Goal: Information Seeking & Learning: Learn about a topic

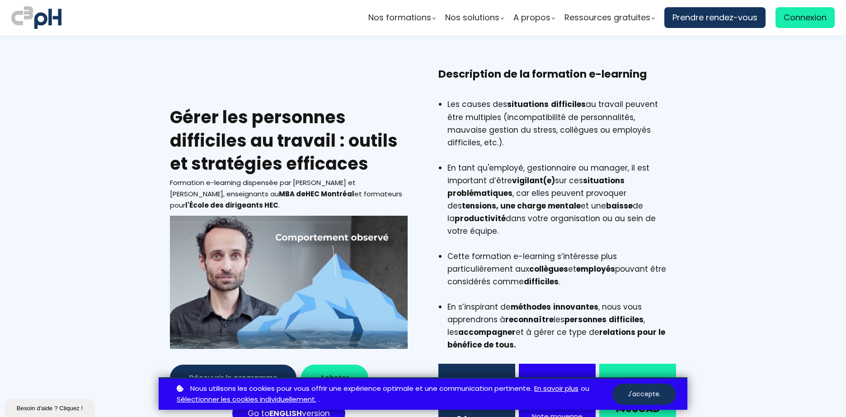
scroll to position [271, 0]
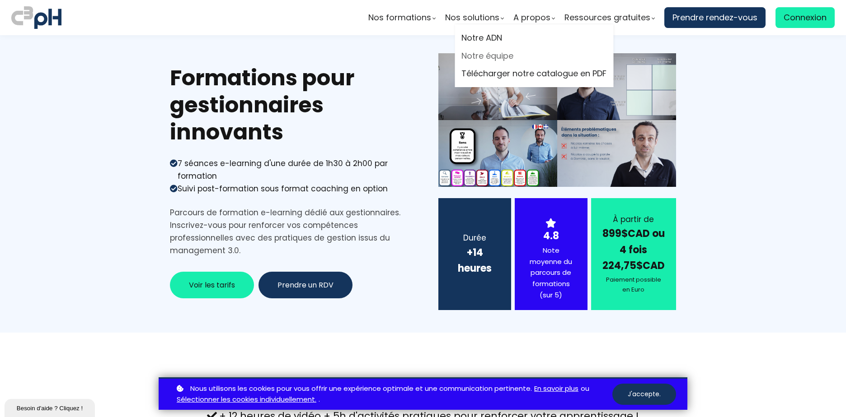
click at [487, 56] on link "Notre équipe" at bounding box center [533, 56] width 145 height 14
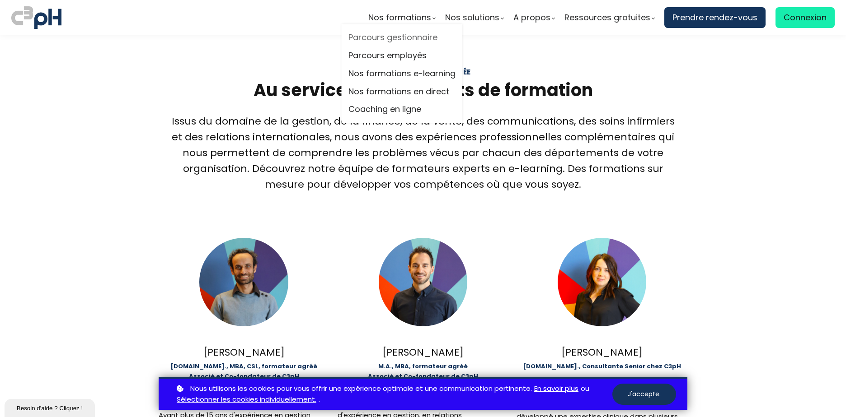
click at [410, 40] on link "Parcours gestionnaire" at bounding box center [401, 38] width 107 height 14
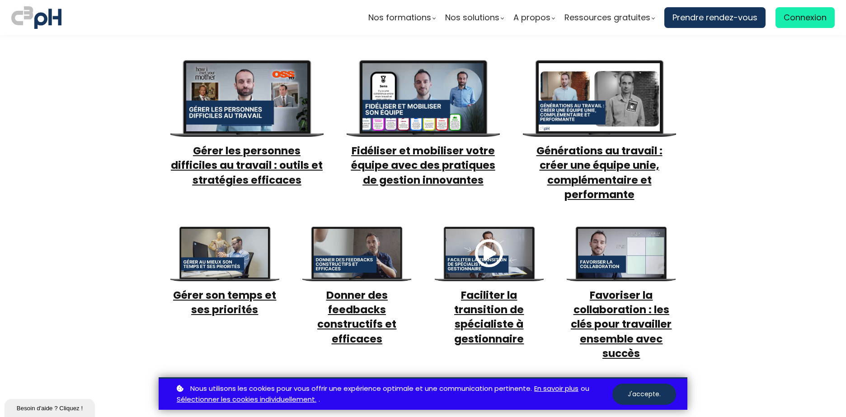
scroll to position [361, 0]
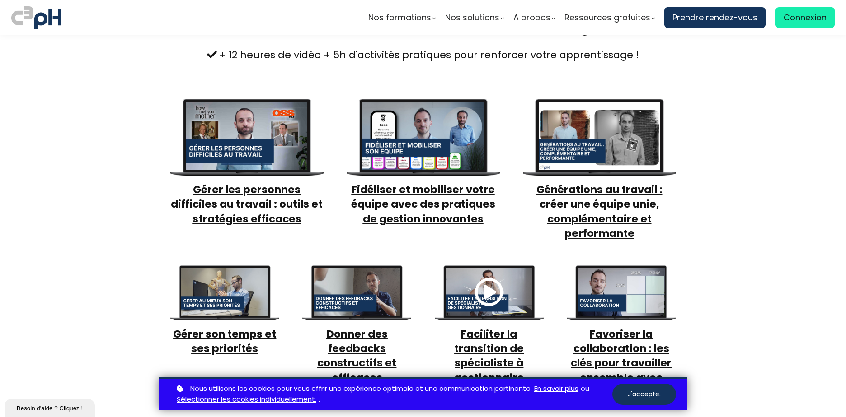
click at [257, 196] on span "Gérer les personnes difficiles au travail : outils et stratégies efficaces" at bounding box center [247, 204] width 152 height 43
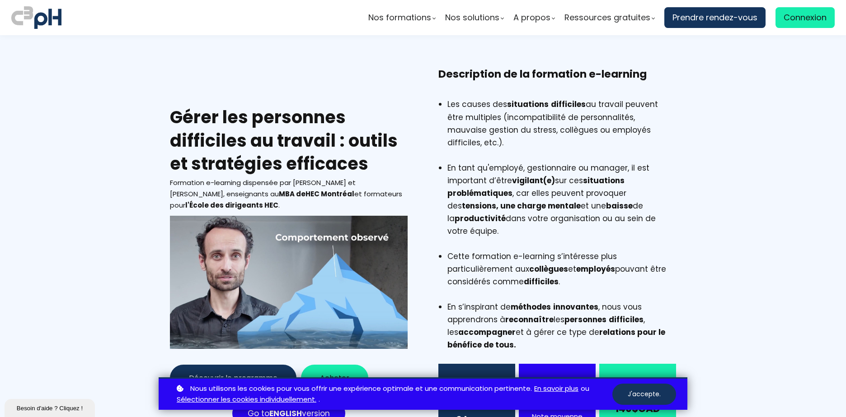
drag, startPoint x: 539, startPoint y: 193, endPoint x: 166, endPoint y: 119, distance: 380.1
click at [166, 119] on div "Gérer les personnes difficiles au travail : outils et stratégies efficaces Form…" at bounding box center [423, 266] width 529 height 398
click at [311, 128] on h2 "Gérer les personnes difficiles au travail : outils et stratégies efficaces" at bounding box center [289, 141] width 238 height 70
click at [236, 119] on h2 "Gérer les personnes difficiles au travail : outils et stratégies efficaces" at bounding box center [289, 141] width 238 height 70
click at [378, 116] on h2 "Gérer les personnes difficiles au travail : outils et stratégies efficaces" at bounding box center [289, 141] width 238 height 70
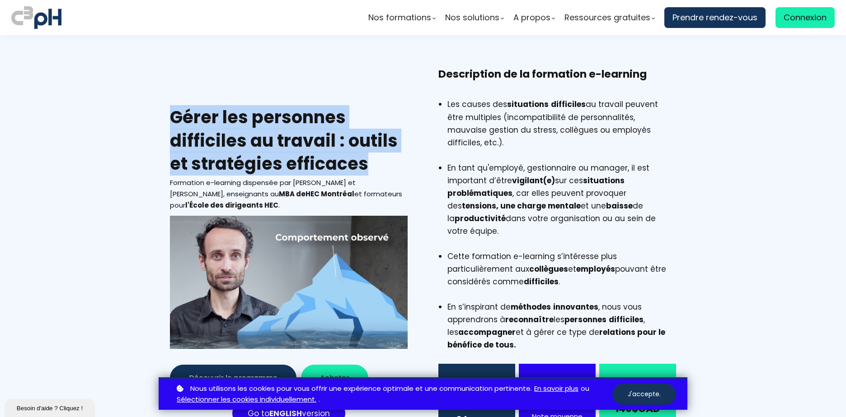
drag, startPoint x: 171, startPoint y: 110, endPoint x: 403, endPoint y: 153, distance: 235.2
click at [403, 153] on h2 "Gérer les personnes difficiles au travail : outils et stratégies efficaces" at bounding box center [289, 141] width 238 height 70
copy h2 "Gérer les personnes difficiles au travail : outils et stratégies efficaces"
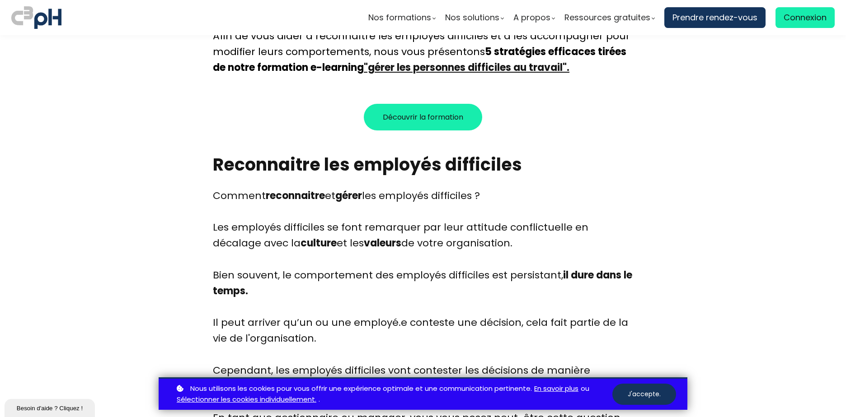
scroll to position [768, 0]
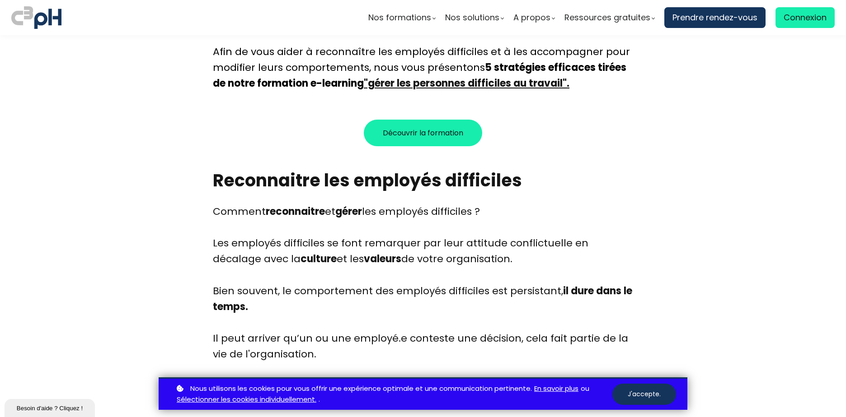
click at [429, 136] on span "Découvrir la formation" at bounding box center [423, 132] width 80 height 11
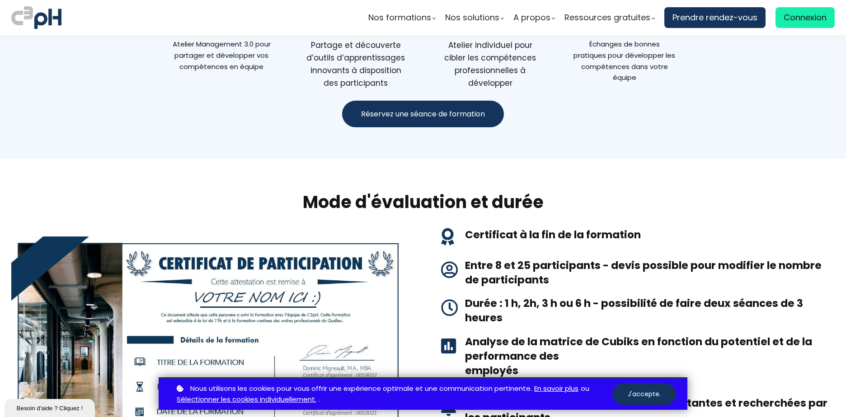
scroll to position [1310, 0]
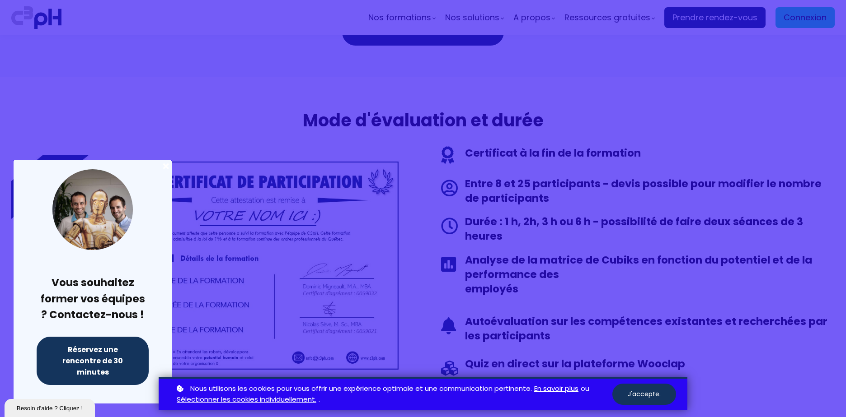
click at [612, 211] on div at bounding box center [423, 208] width 846 height 417
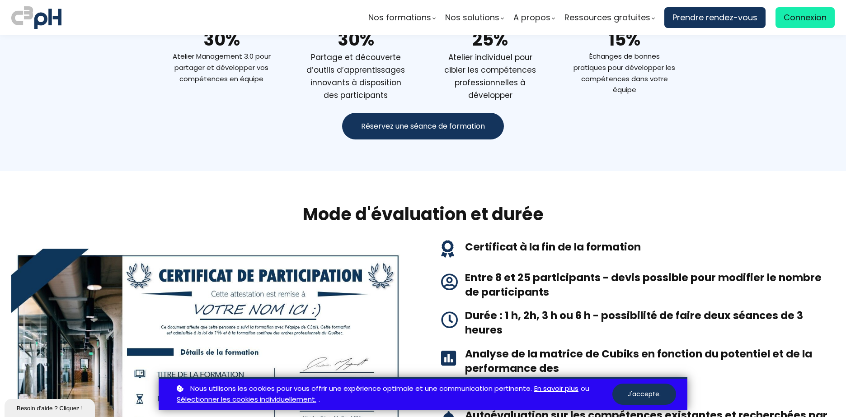
scroll to position [1085, 0]
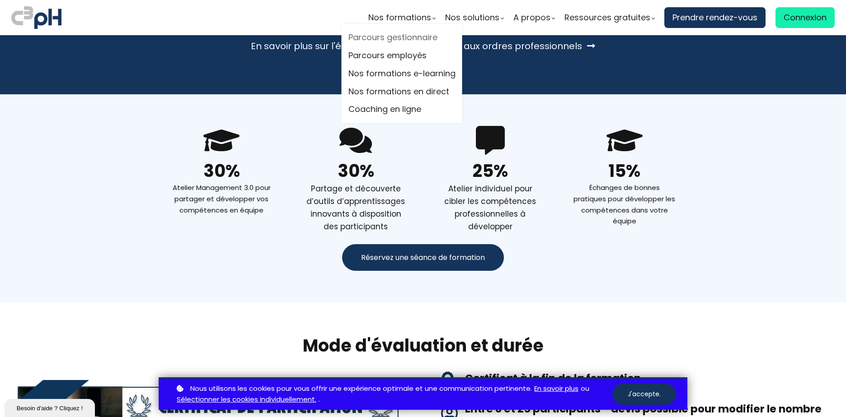
click at [409, 35] on link "Parcours gestionnaire" at bounding box center [401, 38] width 107 height 14
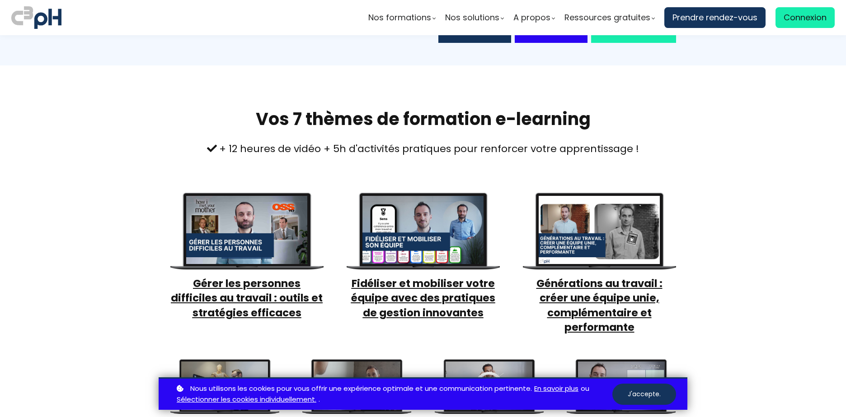
scroll to position [271, 0]
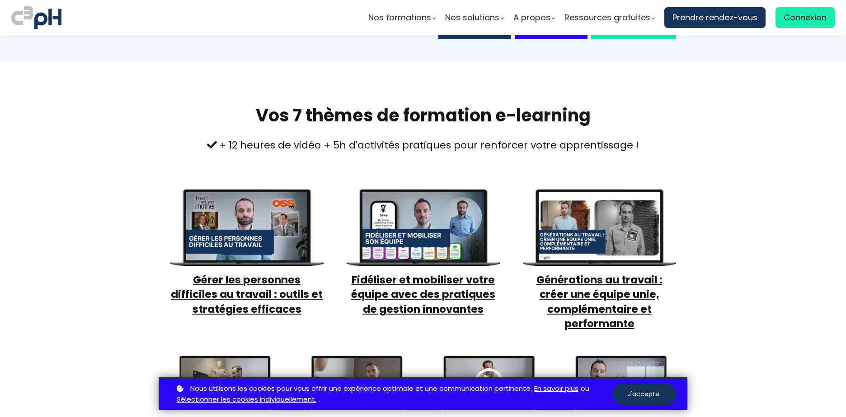
click at [237, 292] on span "Gérer les personnes difficiles au travail : outils et stratégies efficaces" at bounding box center [247, 294] width 152 height 43
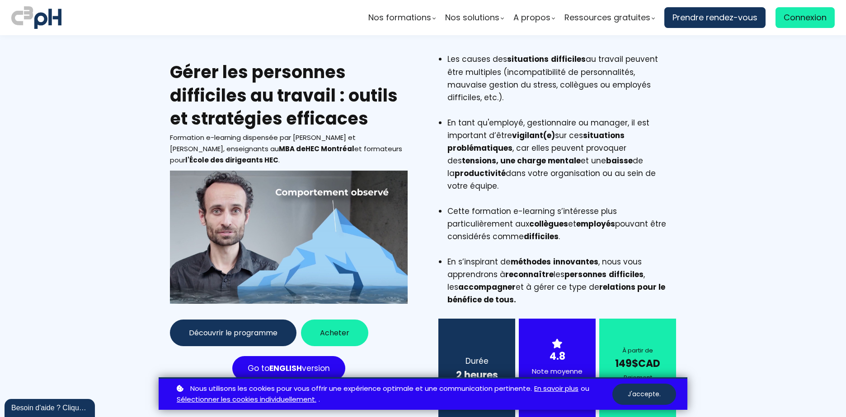
drag, startPoint x: 515, startPoint y: 286, endPoint x: 445, endPoint y: 61, distance: 236.3
click at [445, 61] on ul "Les causes des situations difficiles au travail peuvent être multiples (incompa…" at bounding box center [557, 179] width 238 height 253
